Goal: Task Accomplishment & Management: Manage account settings

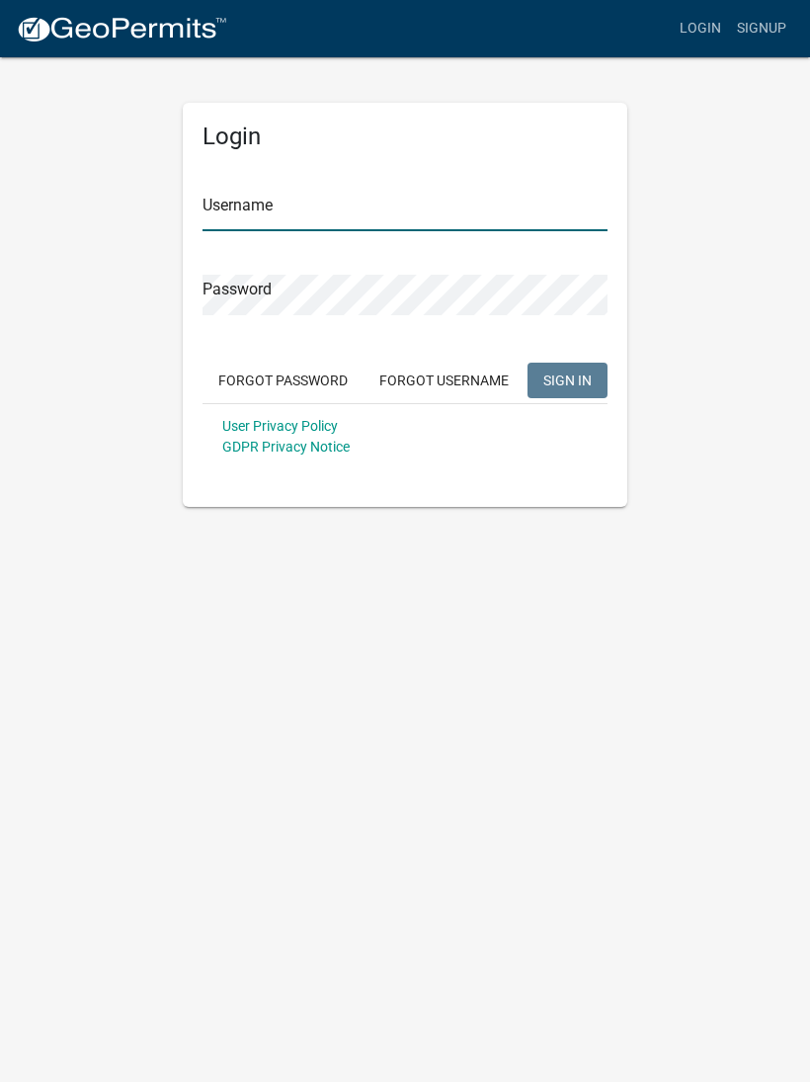
click at [228, 191] on input "Username" at bounding box center [405, 211] width 405 height 41
type input "cdh2728"
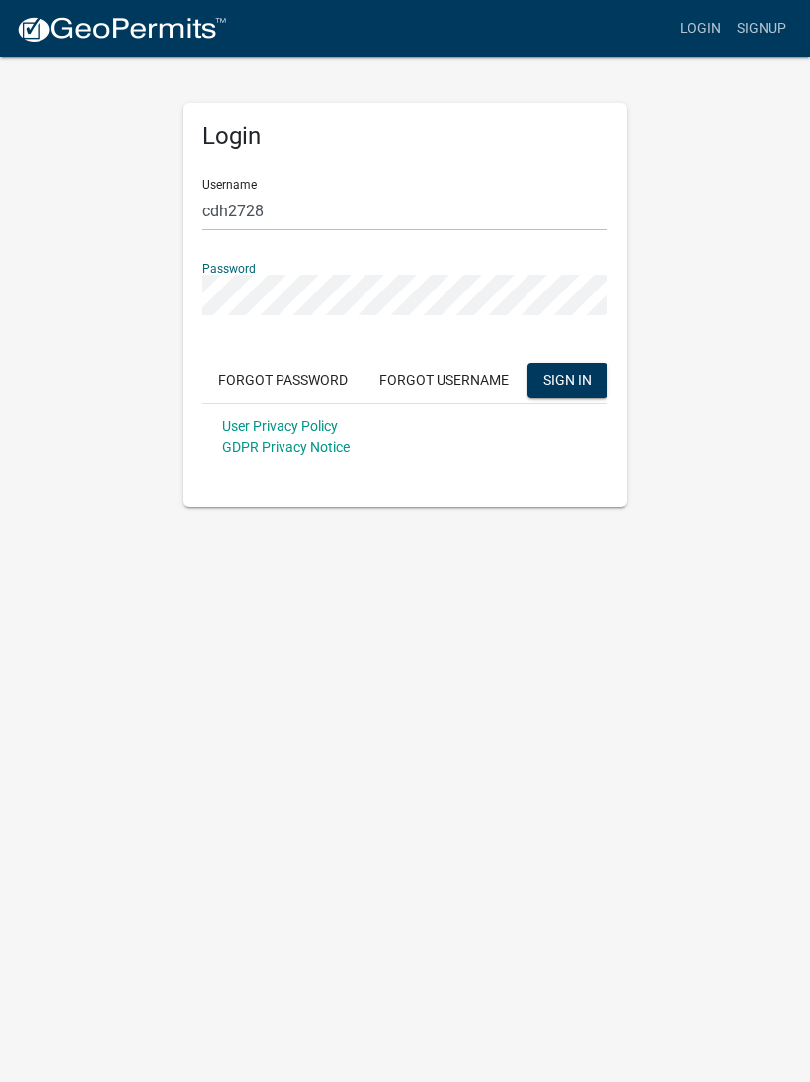
click at [578, 393] on button "SIGN IN" at bounding box center [568, 381] width 80 height 36
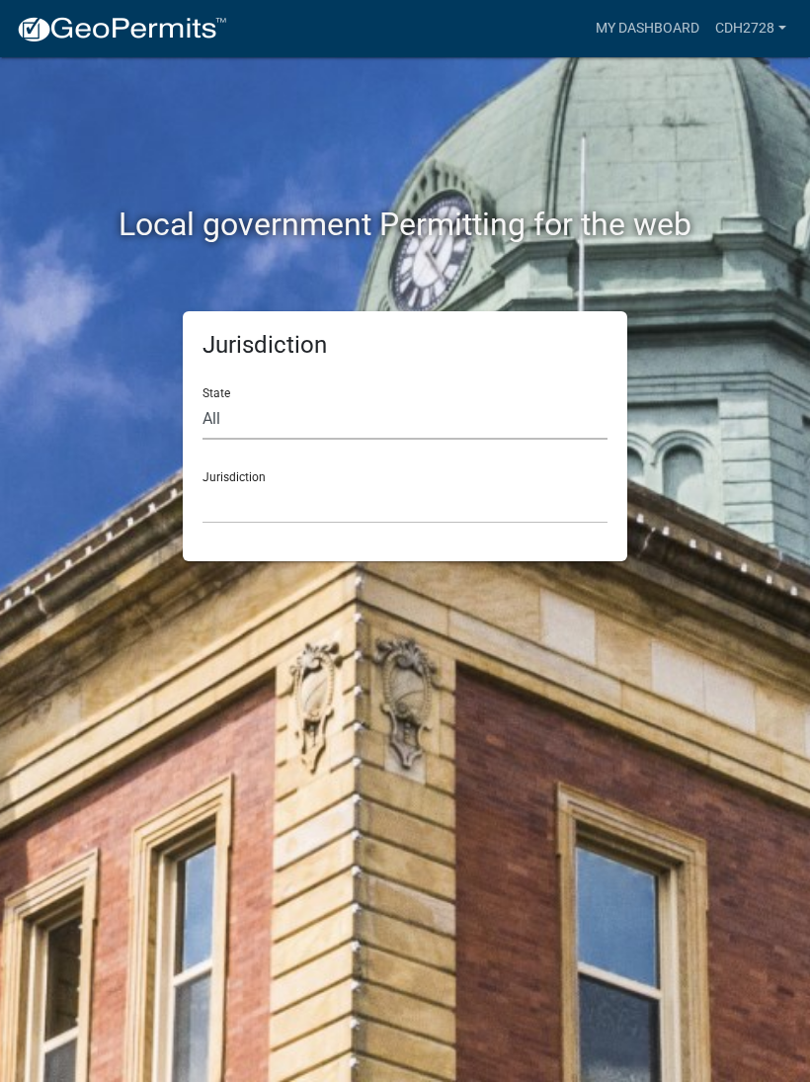
click at [234, 412] on select "All [US_STATE] [US_STATE] [US_STATE] [US_STATE] [US_STATE] [US_STATE] [US_STATE…" at bounding box center [405, 419] width 405 height 41
select select "[US_STATE]"
click at [228, 495] on select "[GEOGRAPHIC_DATA], [US_STATE] [GEOGRAPHIC_DATA], [US_STATE] [GEOGRAPHIC_DATA], …" at bounding box center [405, 503] width 405 height 41
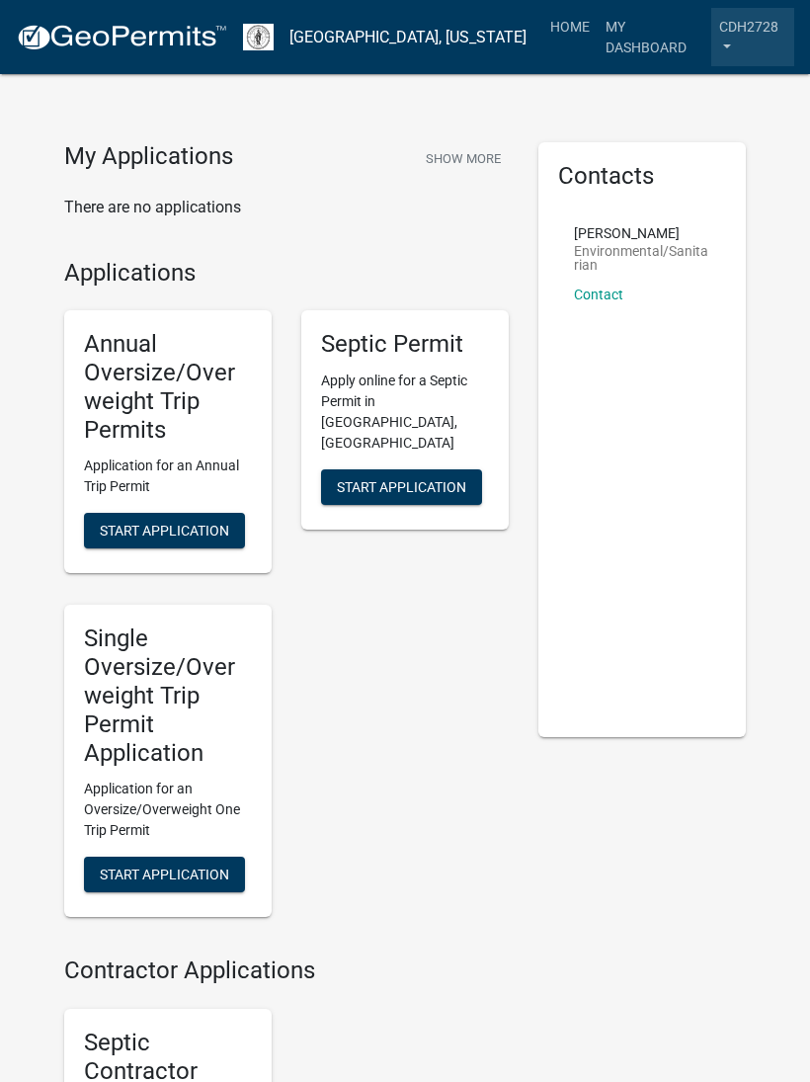
click at [743, 36] on link "cdh2728" at bounding box center [752, 37] width 83 height 58
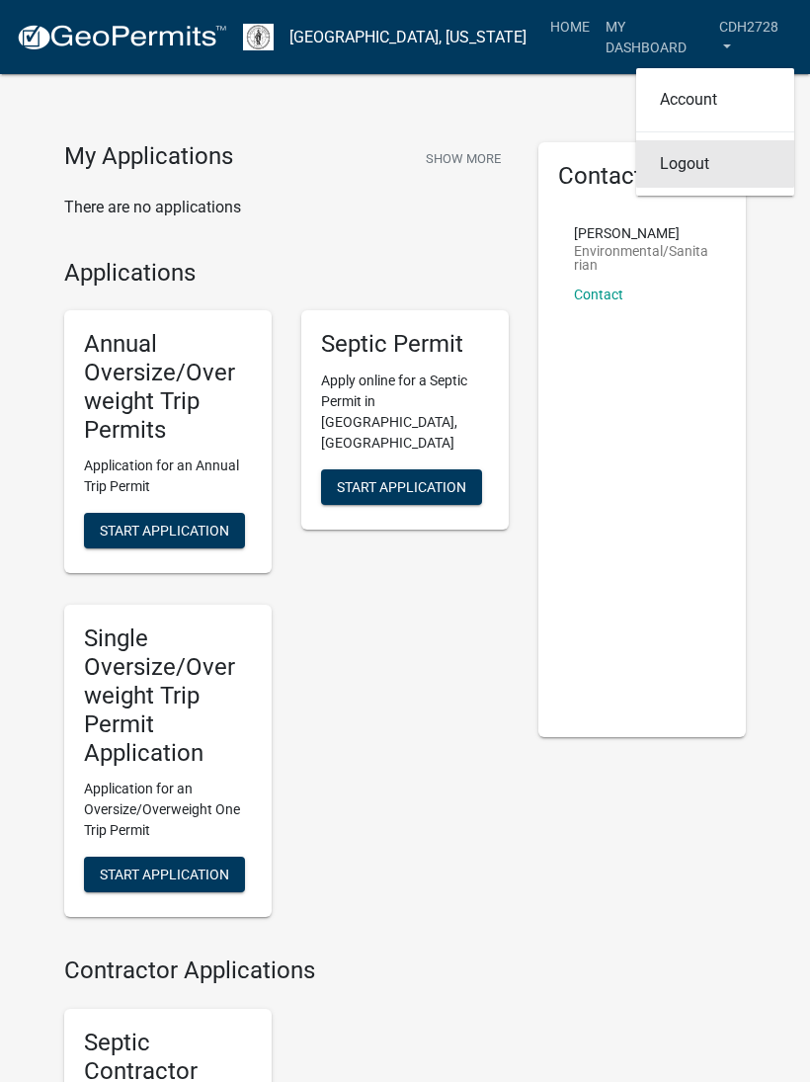
click at [718, 148] on link "Logout" at bounding box center [715, 163] width 158 height 47
